Goal: Information Seeking & Learning: Check status

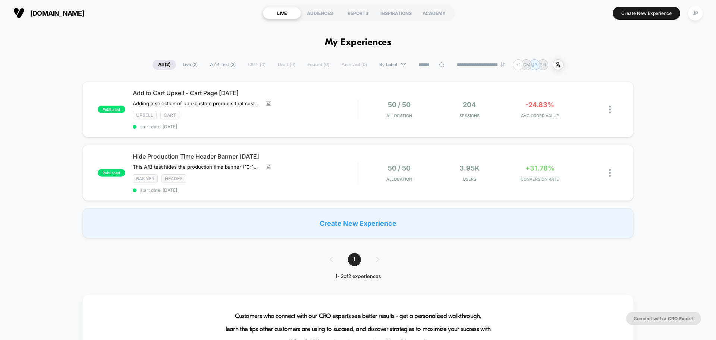
click at [652, 111] on div "published Add to Cart Upsell - Cart Page [DATE] Adding a selection of non-custo…" at bounding box center [358, 159] width 716 height 157
click at [327, 166] on div "Hide Production Time Header Banner [DATE] This A/B test hides the production ti…" at bounding box center [245, 173] width 225 height 40
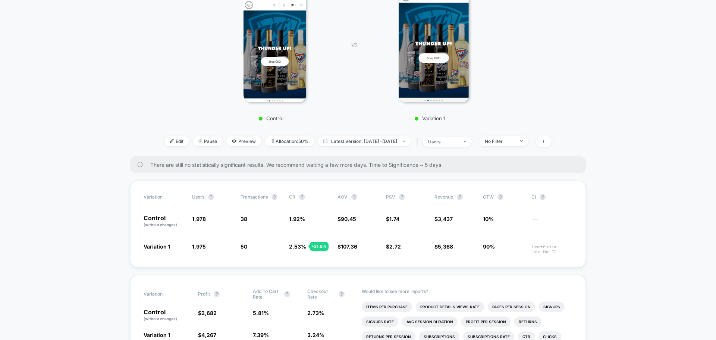
scroll to position [261, 0]
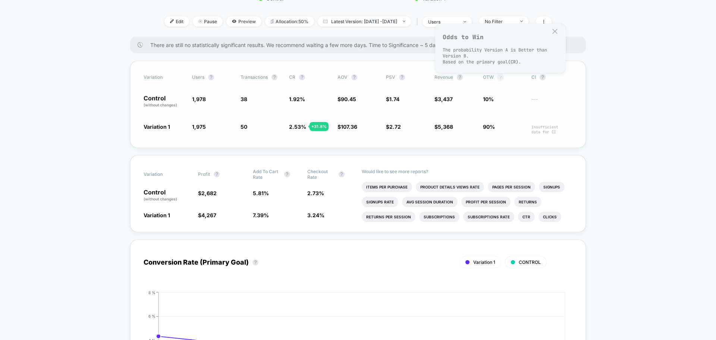
scroll to position [261, 0]
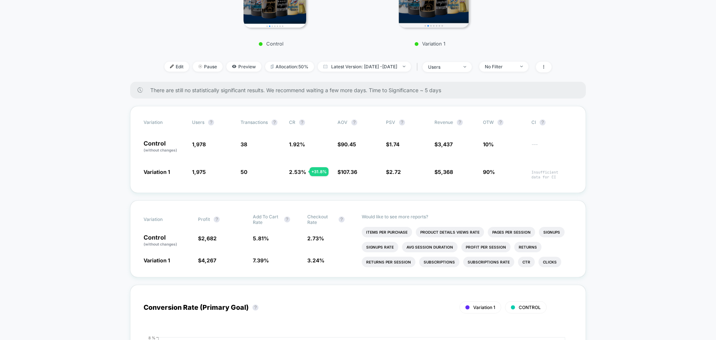
scroll to position [187, 0]
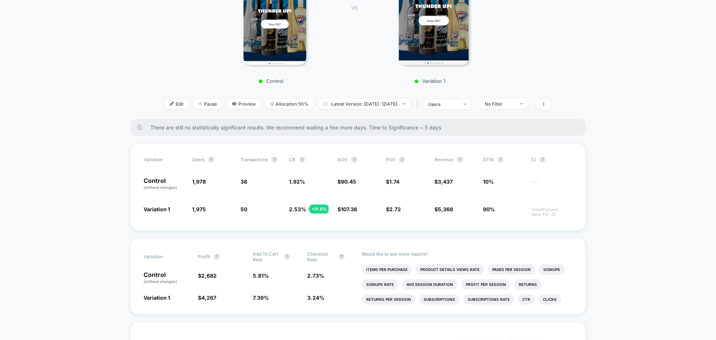
drag, startPoint x: 668, startPoint y: 106, endPoint x: 626, endPoint y: 72, distance: 54.4
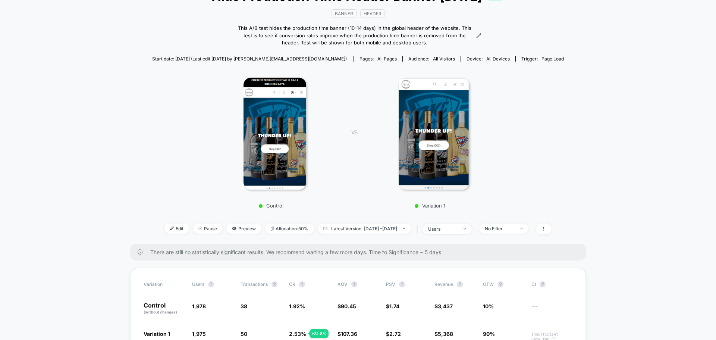
scroll to position [0, 0]
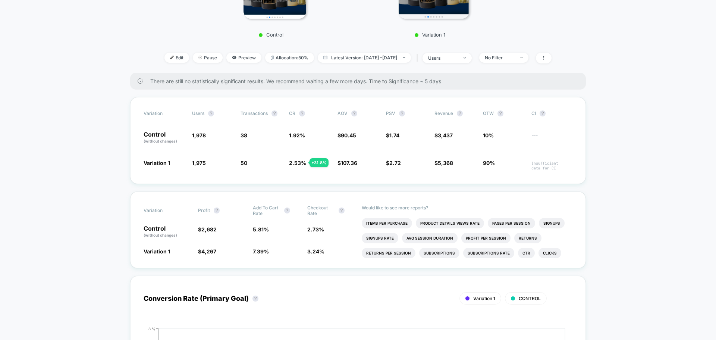
scroll to position [224, 0]
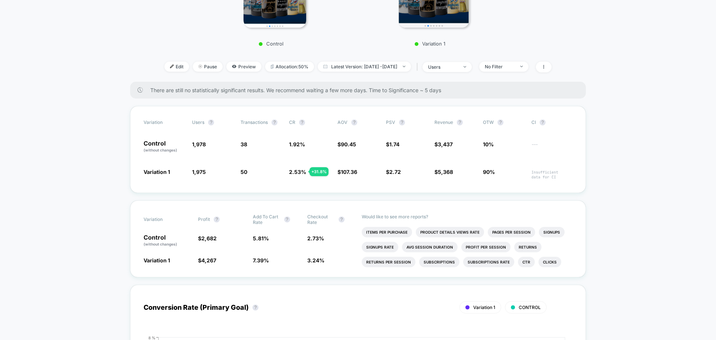
click at [319, 169] on div "+ 31.8 %" at bounding box center [319, 171] width 19 height 9
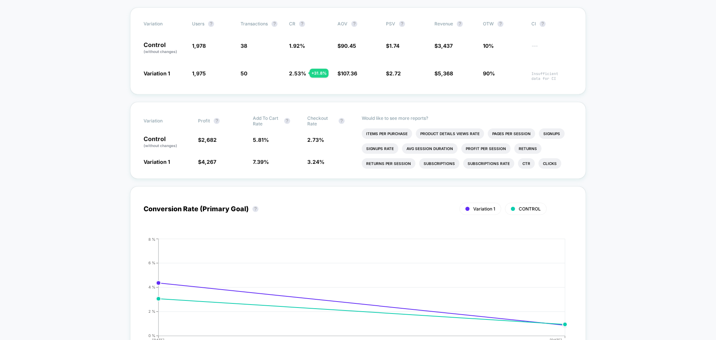
scroll to position [336, 0]
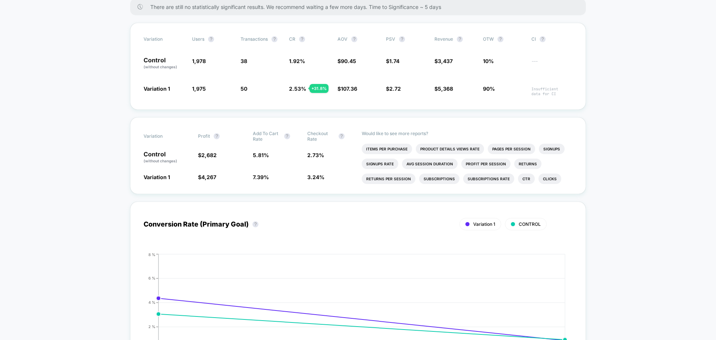
scroll to position [298, 0]
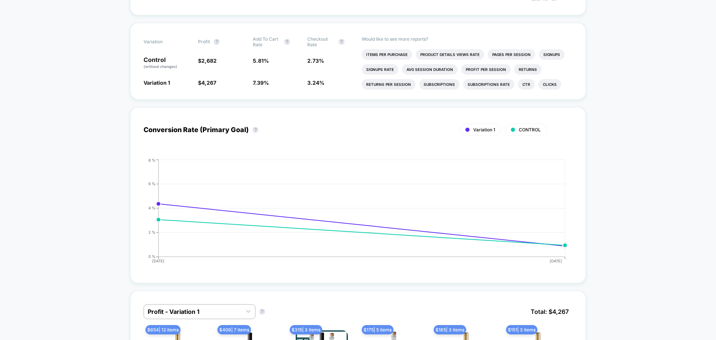
scroll to position [410, 0]
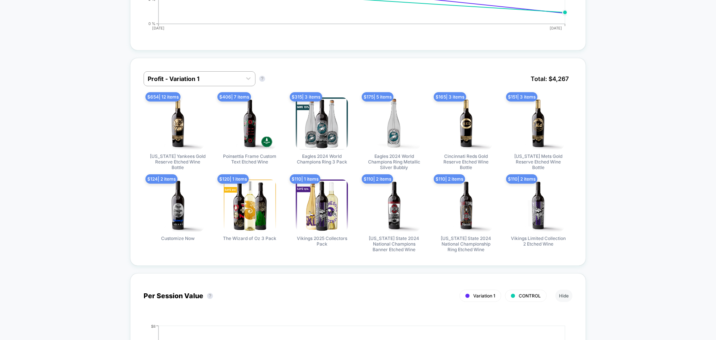
scroll to position [671, 0]
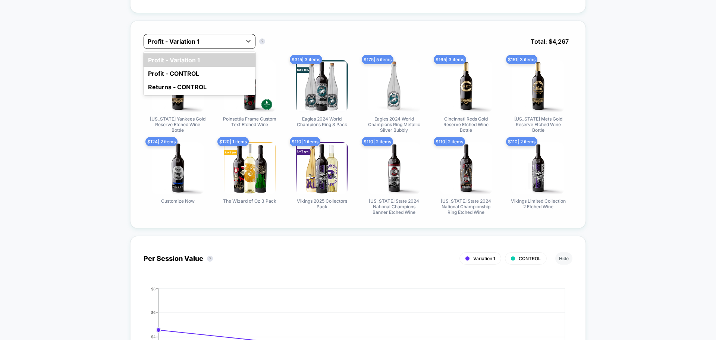
click at [216, 40] on div at bounding box center [193, 41] width 90 height 9
click at [200, 85] on div "Returns - CONTROL" at bounding box center [200, 86] width 112 height 13
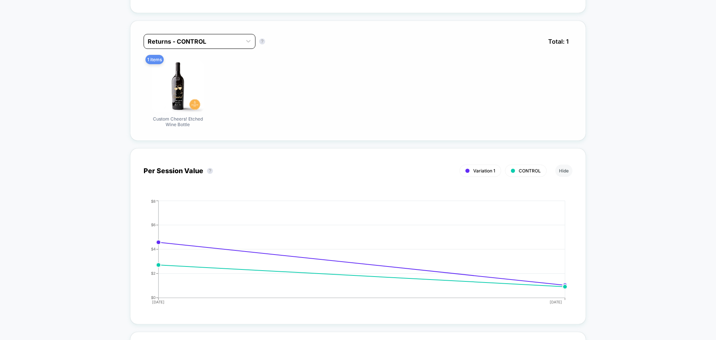
click at [200, 40] on div at bounding box center [193, 41] width 90 height 9
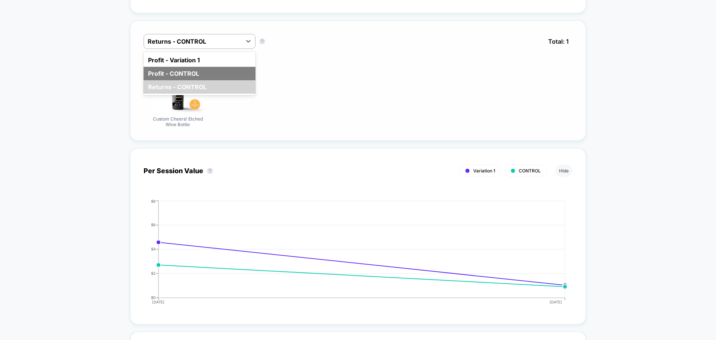
click at [194, 72] on div "Profit - CONTROL" at bounding box center [200, 73] width 112 height 13
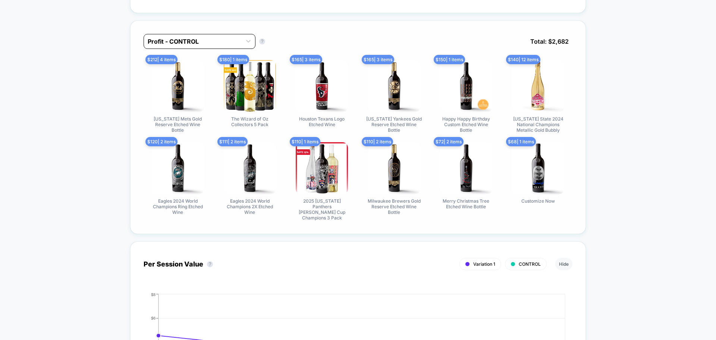
click at [209, 44] on div at bounding box center [193, 41] width 90 height 9
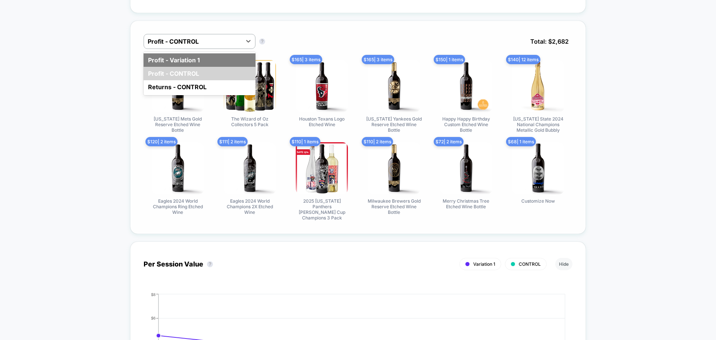
click at [199, 62] on div "Profit - Variation 1" at bounding box center [200, 59] width 112 height 13
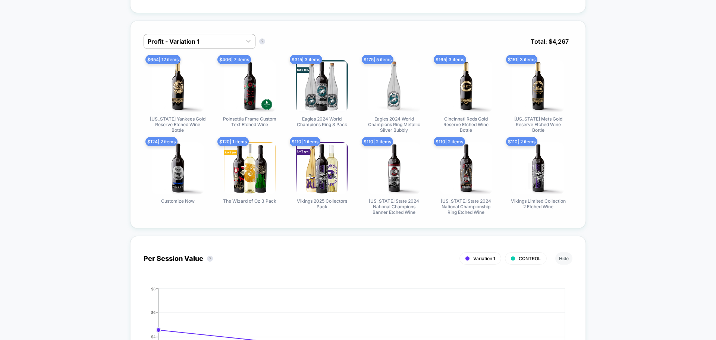
drag, startPoint x: 651, startPoint y: 93, endPoint x: 643, endPoint y: 65, distance: 29.2
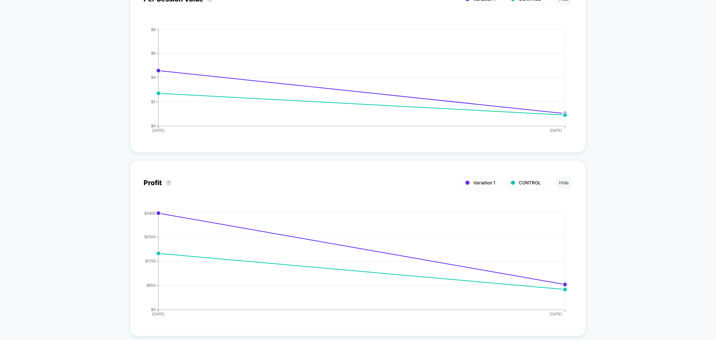
scroll to position [933, 0]
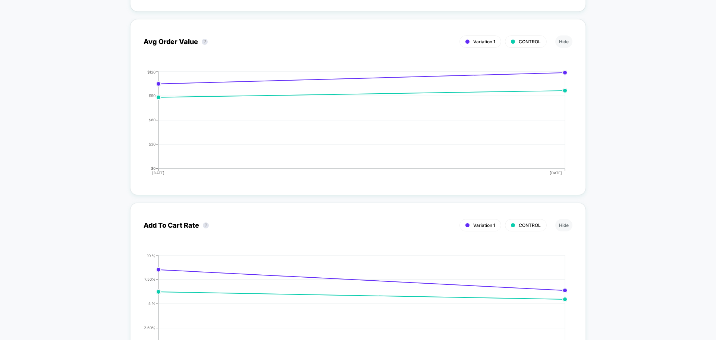
scroll to position [1268, 0]
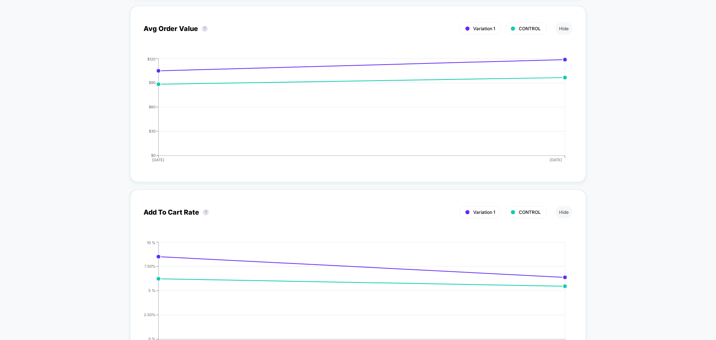
click at [636, 89] on div "< Back to all live experiences Hide Production Time Header Banner [DATE] LIVE B…" at bounding box center [358, 323] width 716 height 3131
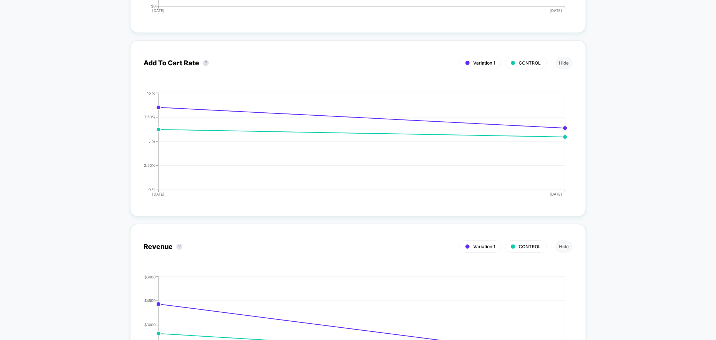
click at [664, 90] on div "< Back to all live experiences Hide Production Time Header Banner [DATE] LIVE B…" at bounding box center [358, 174] width 716 height 3131
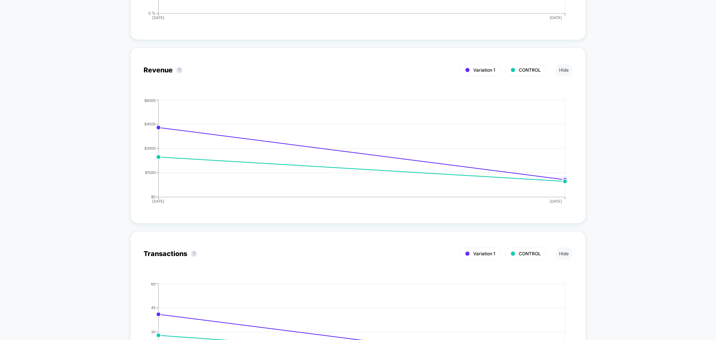
scroll to position [1604, 0]
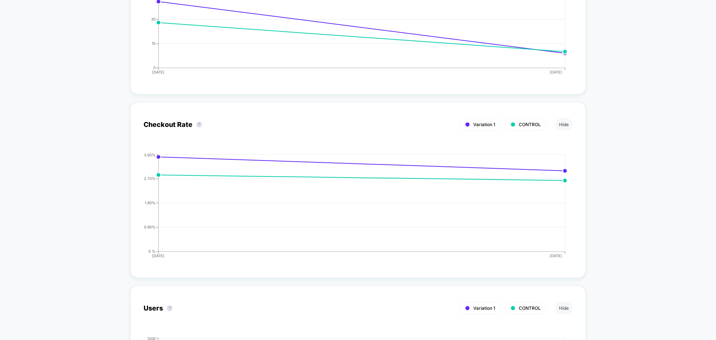
scroll to position [1977, 0]
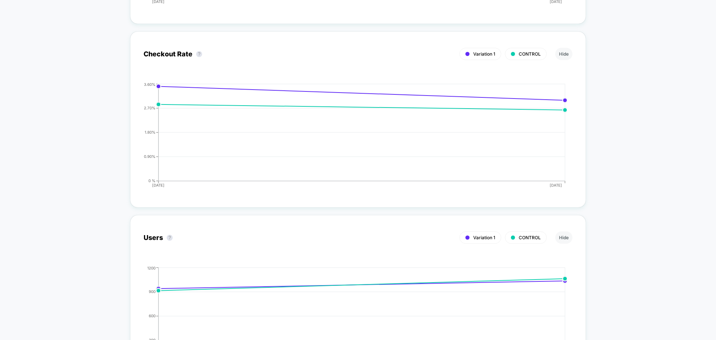
drag, startPoint x: 664, startPoint y: 90, endPoint x: 660, endPoint y: 69, distance: 21.3
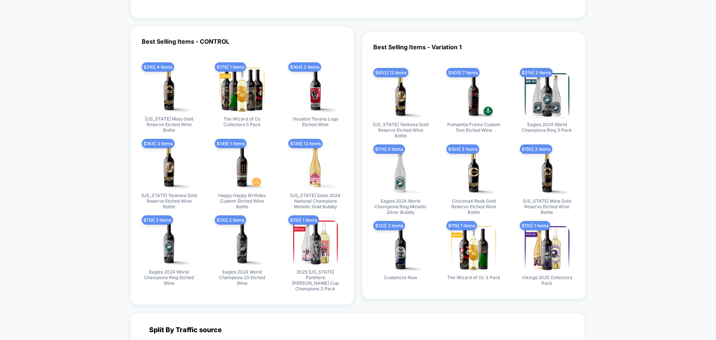
scroll to position [2350, 0]
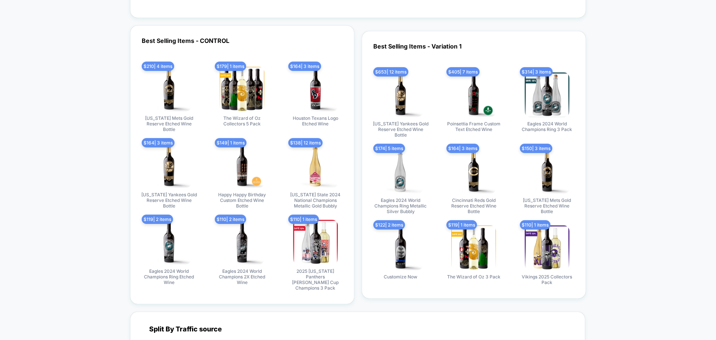
drag, startPoint x: 659, startPoint y: 71, endPoint x: 664, endPoint y: 68, distance: 5.7
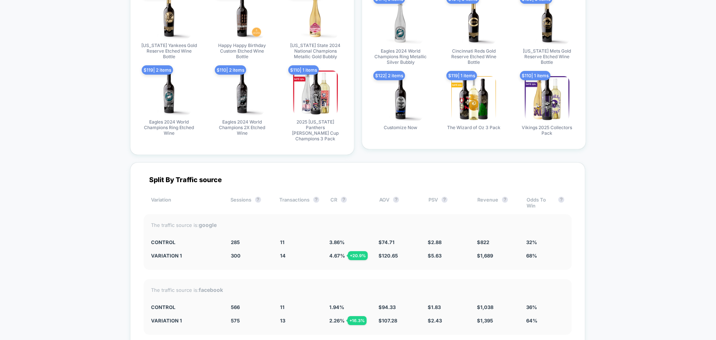
scroll to position [2611, 0]
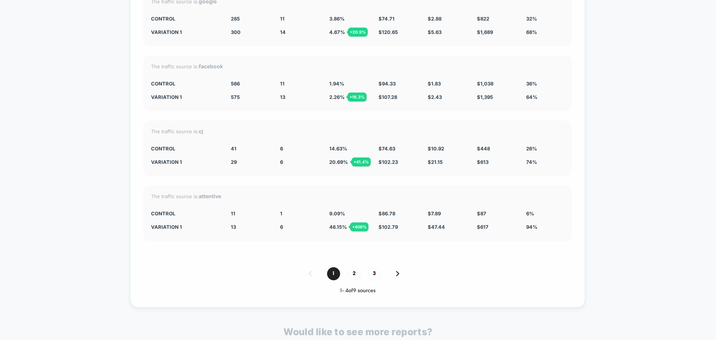
scroll to position [2723, 0]
click at [350, 267] on span "2" at bounding box center [354, 273] width 13 height 13
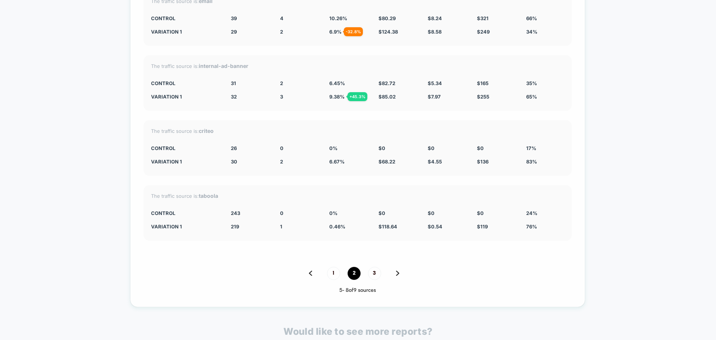
click at [356, 267] on span "2" at bounding box center [354, 273] width 13 height 13
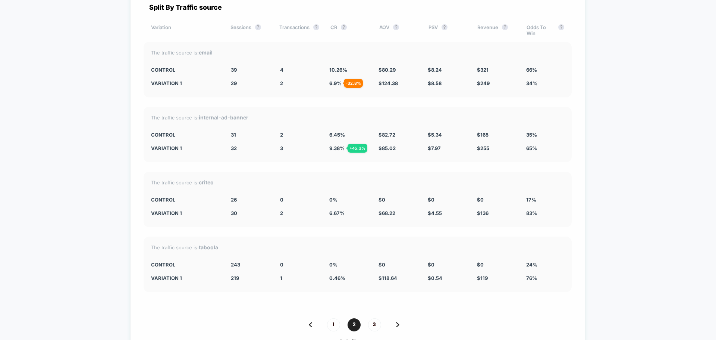
scroll to position [2686, 0]
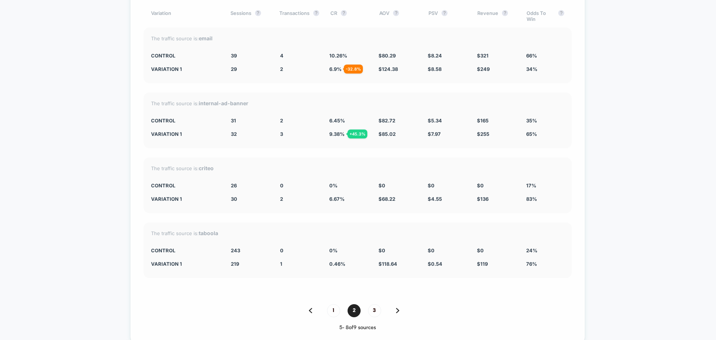
click at [381, 304] on div "1 2 3" at bounding box center [358, 310] width 428 height 13
click at [373, 304] on span "3" at bounding box center [374, 310] width 13 height 13
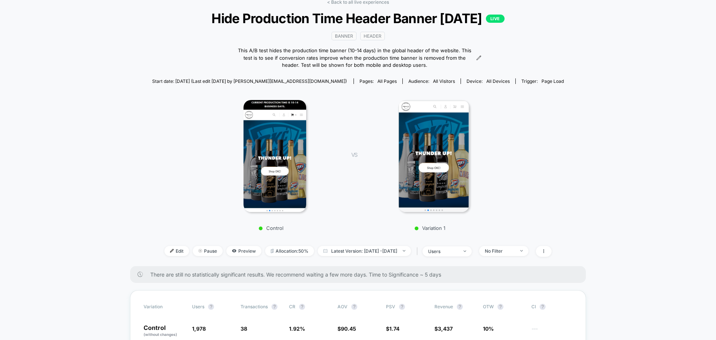
scroll to position [0, 0]
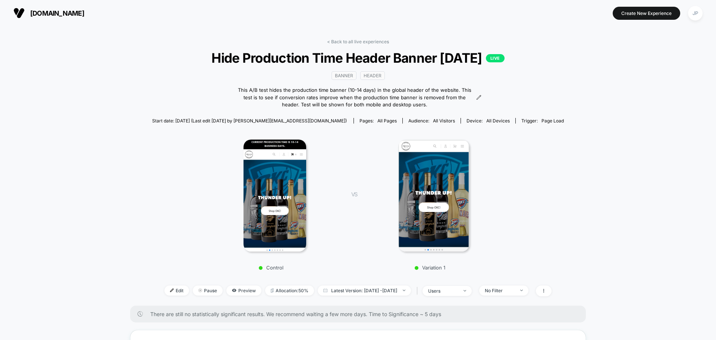
click at [371, 39] on link "< Back to all live experiences" at bounding box center [358, 42] width 62 height 6
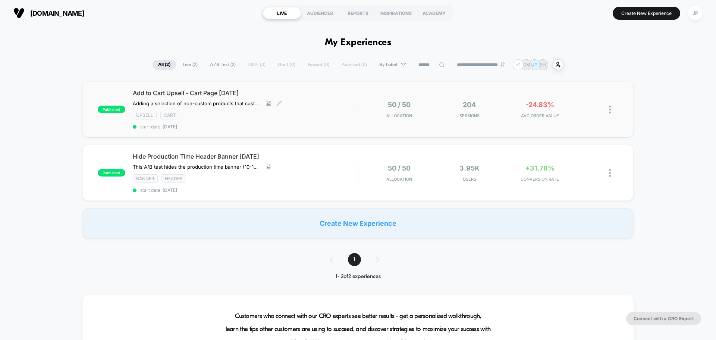
click at [327, 113] on div "Upsell Cart" at bounding box center [245, 115] width 225 height 9
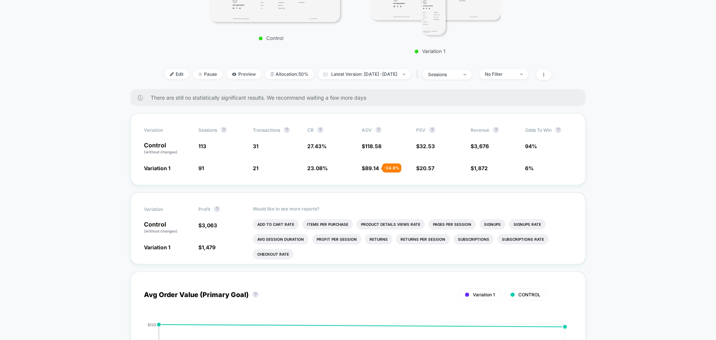
scroll to position [224, 0]
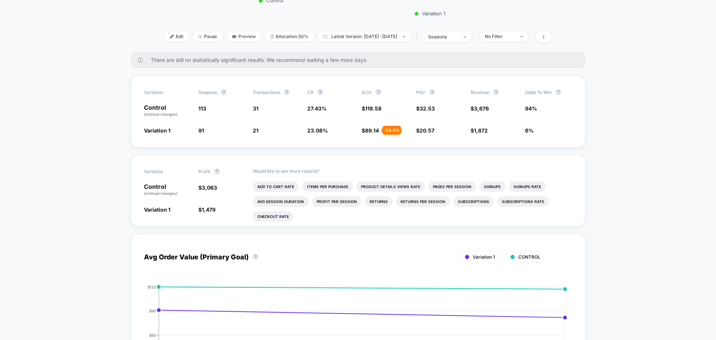
scroll to position [298, 0]
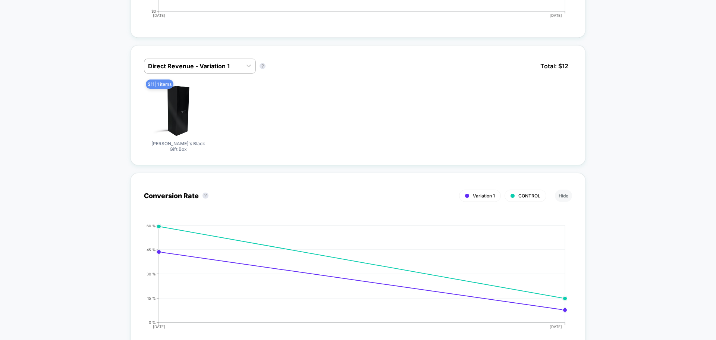
scroll to position [671, 0]
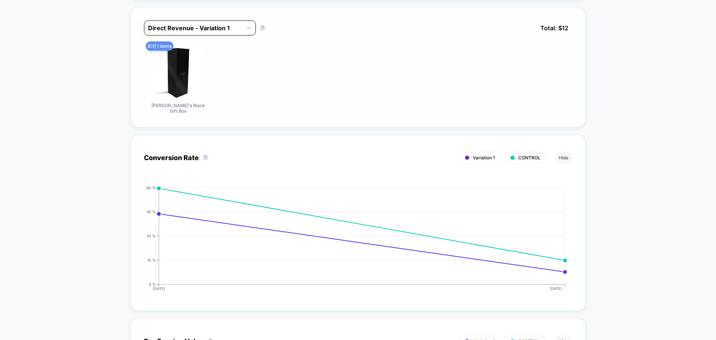
click at [188, 29] on div at bounding box center [193, 28] width 90 height 9
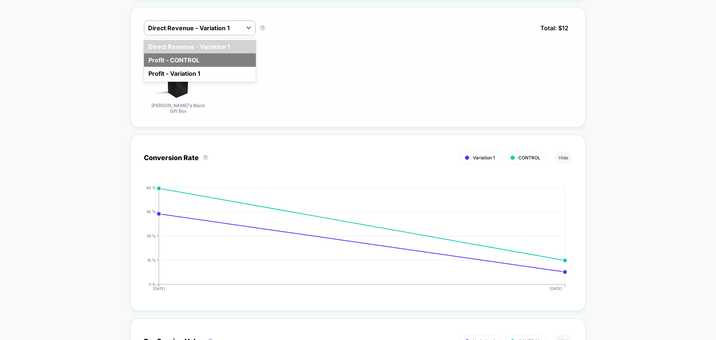
click at [182, 58] on div "Profit - CONTROL" at bounding box center [200, 59] width 112 height 13
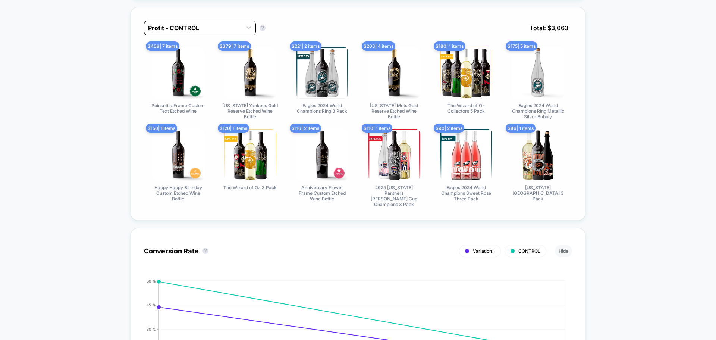
click at [204, 29] on div at bounding box center [193, 28] width 90 height 9
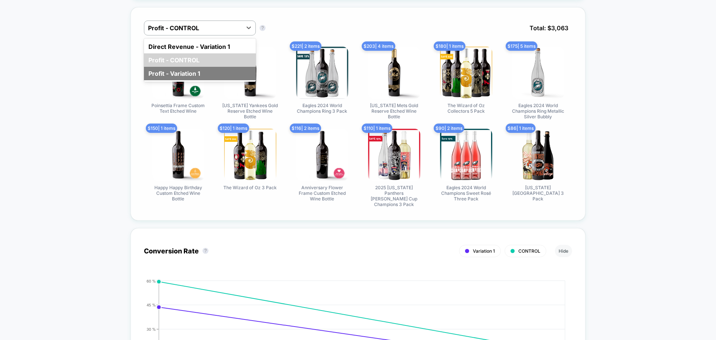
click at [188, 72] on div "Profit - Variation 1" at bounding box center [200, 73] width 112 height 13
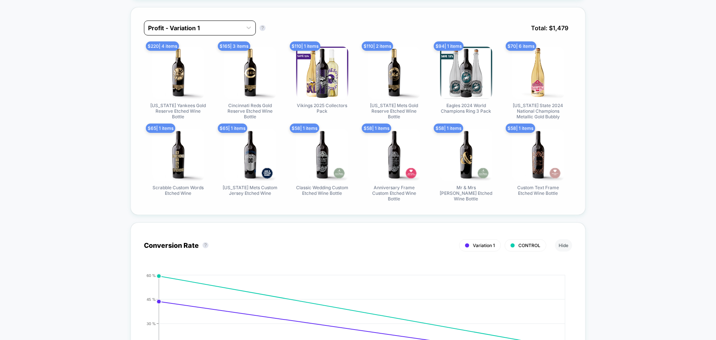
click at [201, 24] on div at bounding box center [193, 28] width 90 height 9
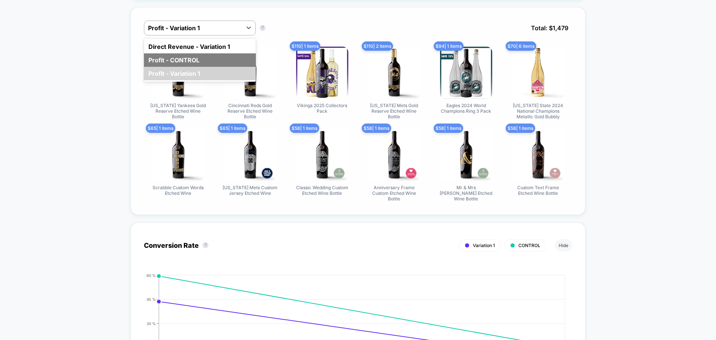
click at [201, 53] on div "Profit - CONTROL" at bounding box center [200, 59] width 112 height 13
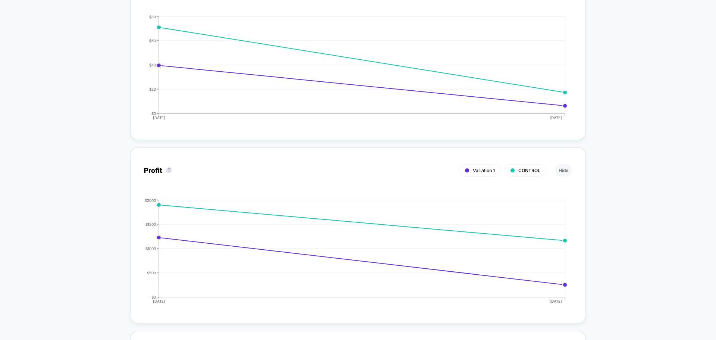
click at [618, 69] on div "< Back to all live experiences Add to Cart Upsell - Cart Page [DATE] LIVE Upsel…" at bounding box center [358, 135] width 716 height 2456
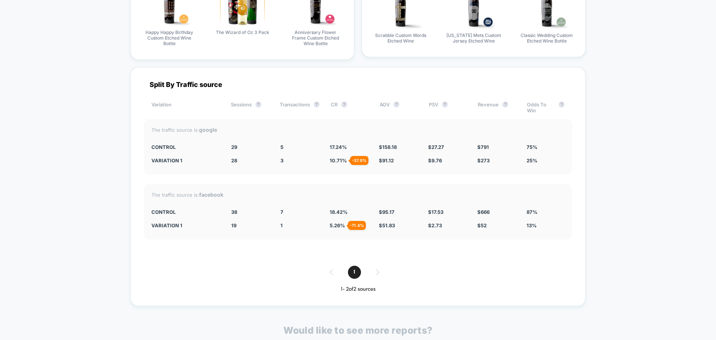
scroll to position [1977, 0]
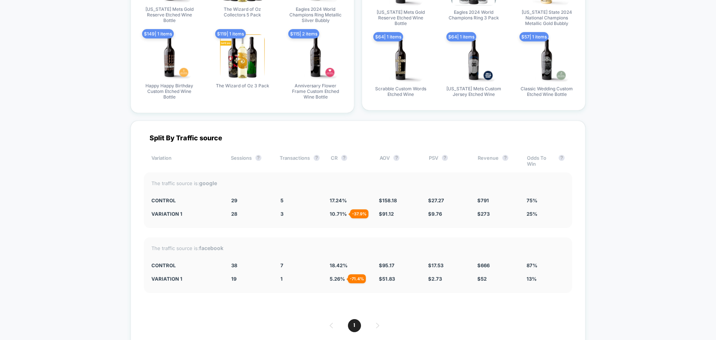
drag, startPoint x: 618, startPoint y: 69, endPoint x: 652, endPoint y: 46, distance: 40.7
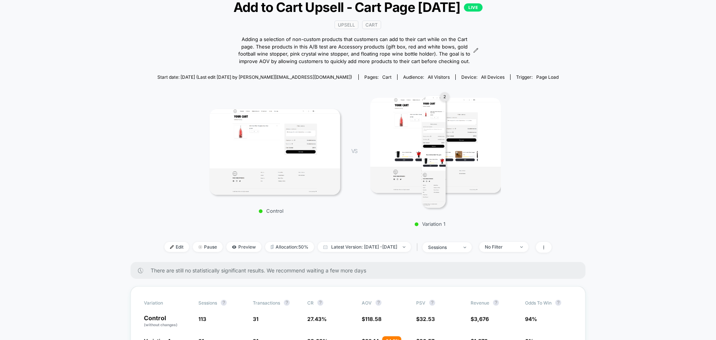
scroll to position [0, 0]
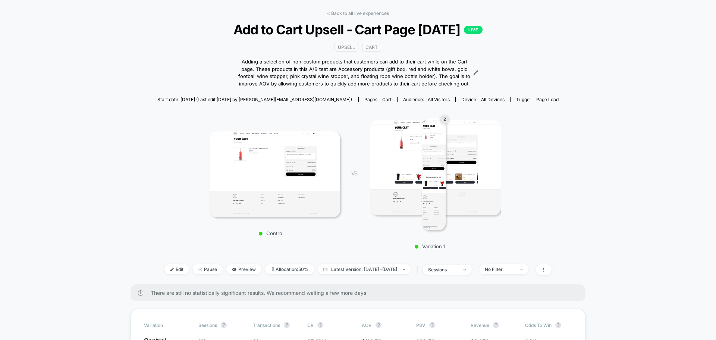
scroll to position [37, 0]
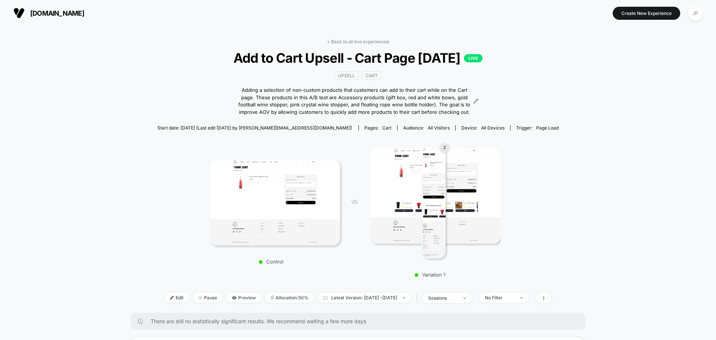
drag, startPoint x: 422, startPoint y: 222, endPoint x: 194, endPoint y: 321, distance: 248.8
click at [362, 41] on link "< Back to all live experiences" at bounding box center [358, 42] width 62 height 6
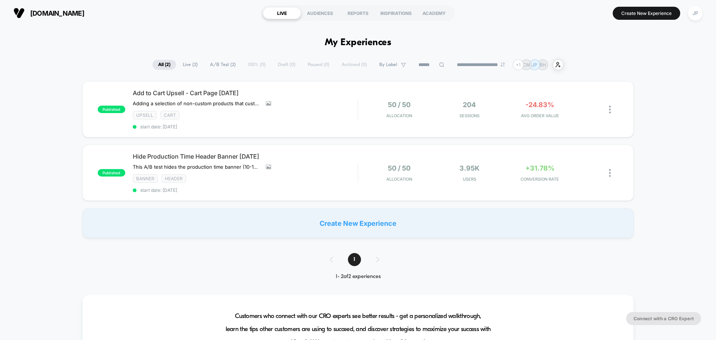
click at [691, 124] on div "published Add to Cart Upsell - Cart Page [DATE] Adding a selection of non-custo…" at bounding box center [358, 159] width 716 height 157
click at [357, 107] on div "Add to Cart Upsell - Cart Page [DATE] Adding a selection of non-custom products…" at bounding box center [245, 109] width 225 height 40
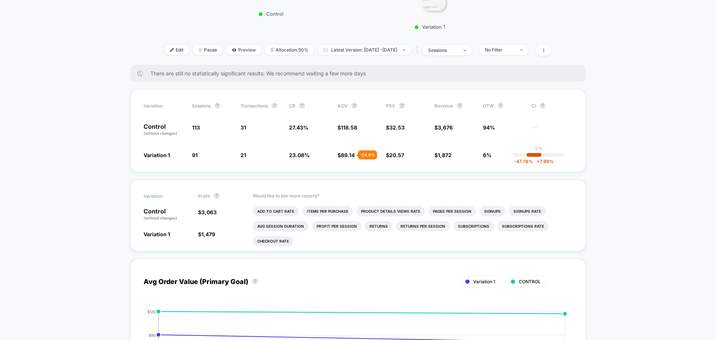
scroll to position [261, 0]
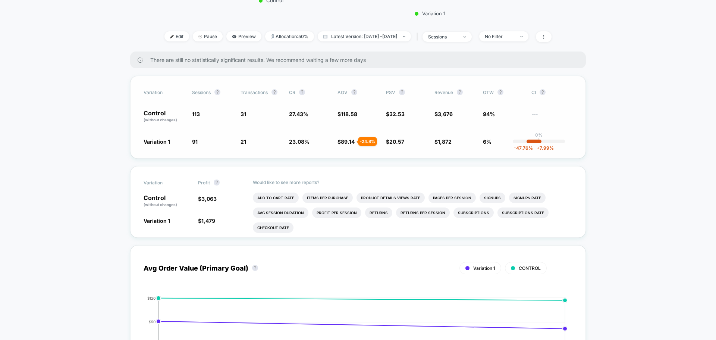
click at [540, 147] on span "+ 7.99 %" at bounding box center [543, 148] width 21 height 6
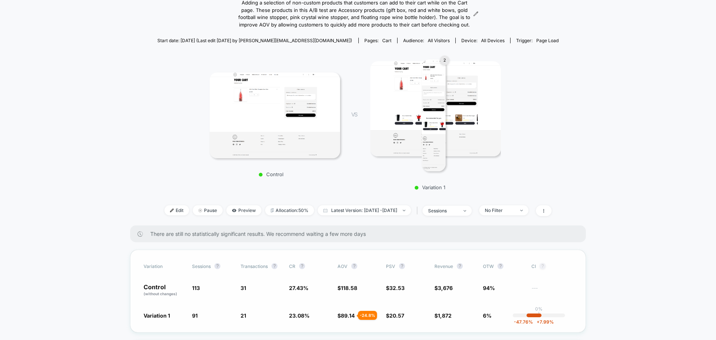
scroll to position [75, 0]
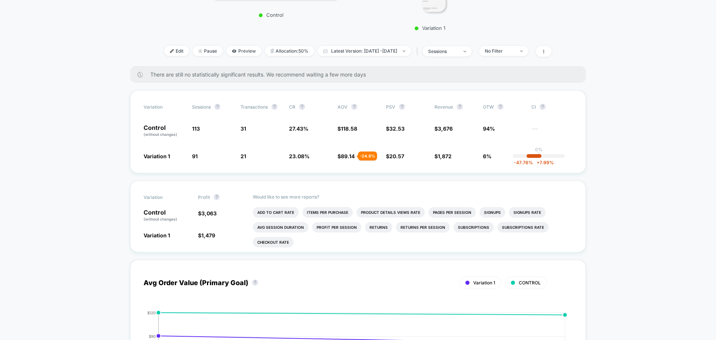
scroll to position [249, 0]
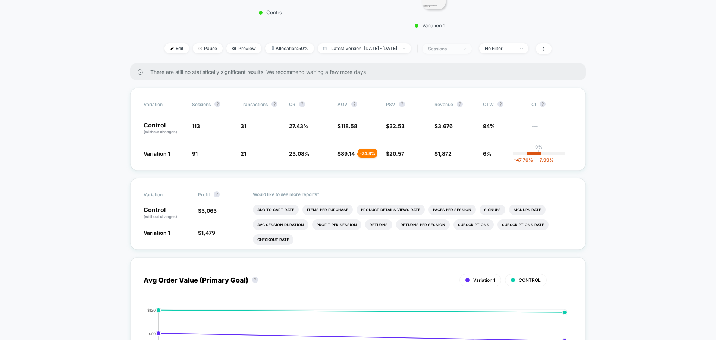
click at [472, 52] on span "sessions" at bounding box center [447, 49] width 49 height 10
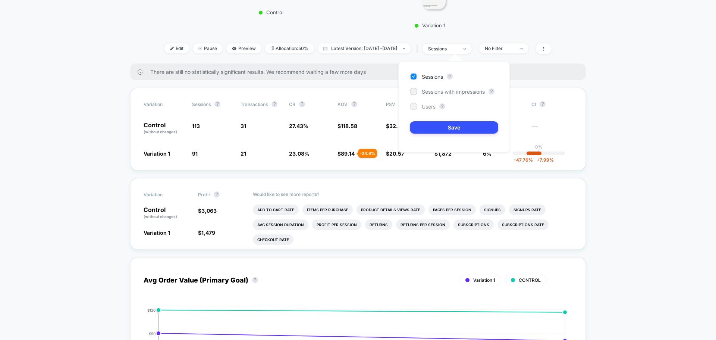
click at [429, 107] on span "Users" at bounding box center [429, 106] width 14 height 6
click at [434, 123] on button "Save" at bounding box center [454, 127] width 88 height 12
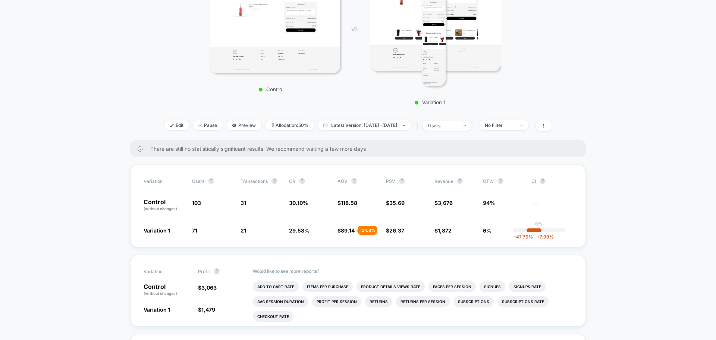
scroll to position [172, 0]
drag, startPoint x: 670, startPoint y: 132, endPoint x: 629, endPoint y: 138, distance: 41.5
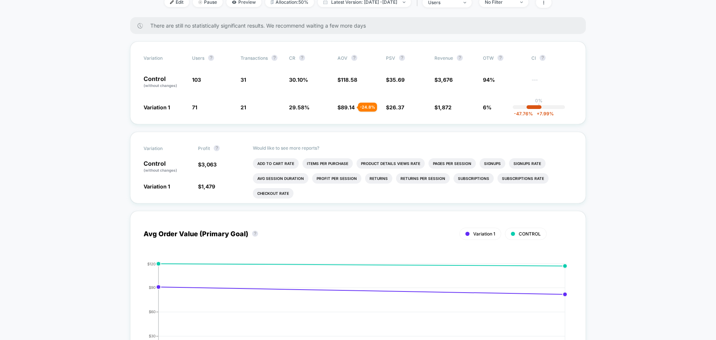
scroll to position [284, 0]
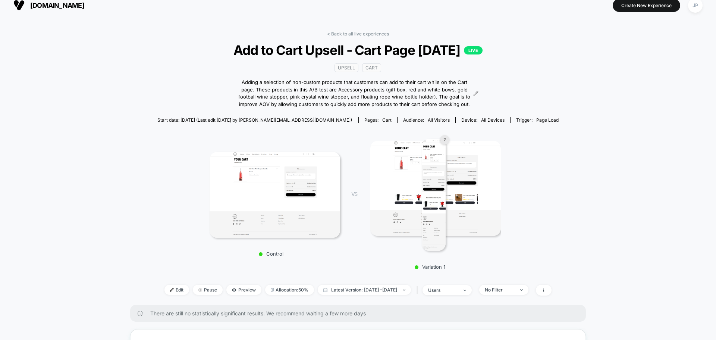
scroll to position [0, 0]
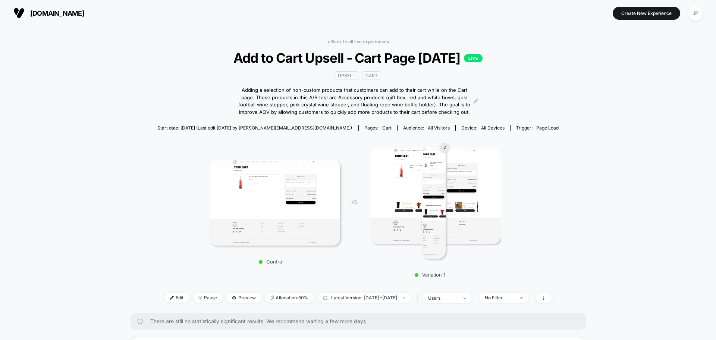
click at [439, 182] on img at bounding box center [434, 203] width 24 height 112
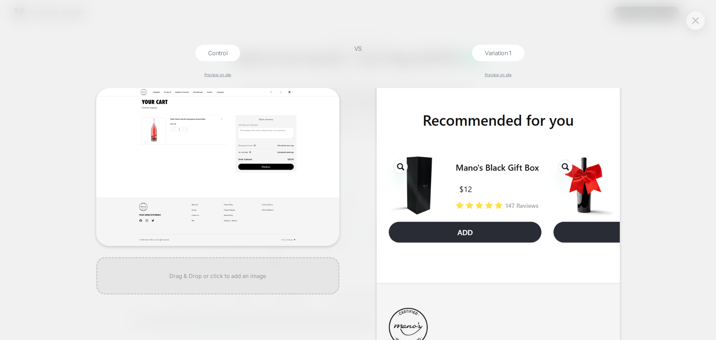
scroll to position [573, 0]
click at [695, 18] on img at bounding box center [695, 20] width 7 height 6
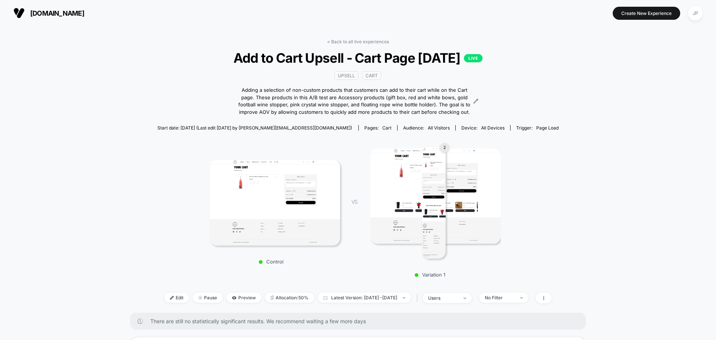
click at [374, 47] on div "< Back to all live experiences Add to Cart Upsell - Cart Page [DATE] LIVE Upsel…" at bounding box center [358, 176] width 402 height 274
click at [372, 43] on link "< Back to all live experiences" at bounding box center [358, 42] width 62 height 6
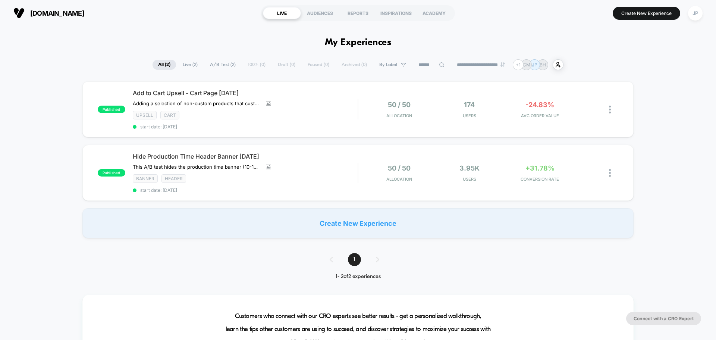
click at [682, 148] on div "published Add to Cart Upsell - Cart Page [DATE] Adding a selection of non-custo…" at bounding box center [358, 159] width 716 height 157
